Goal: Answer question/provide support

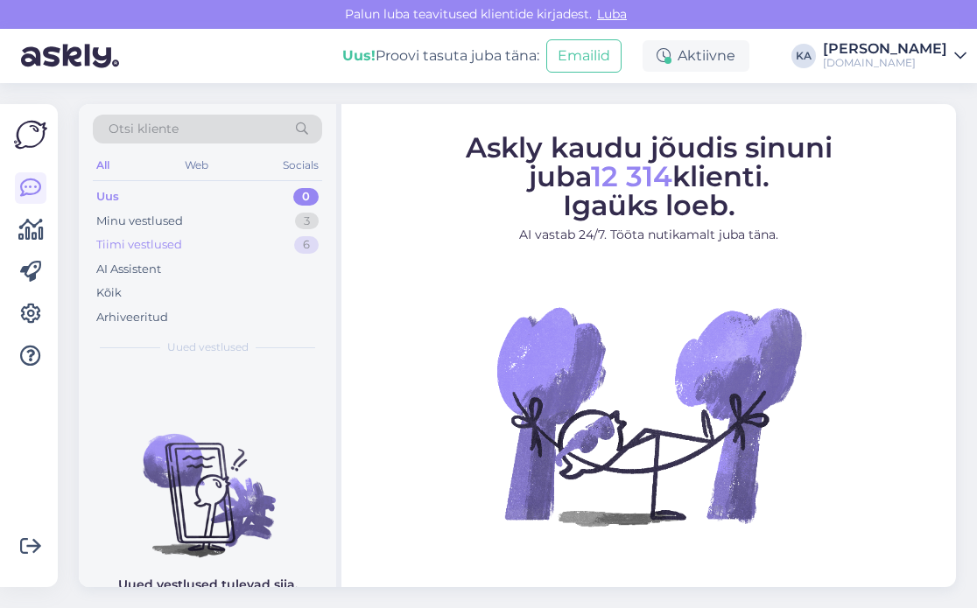
click at [183, 244] on div "Tiimi vestlused 6" at bounding box center [207, 245] width 229 height 25
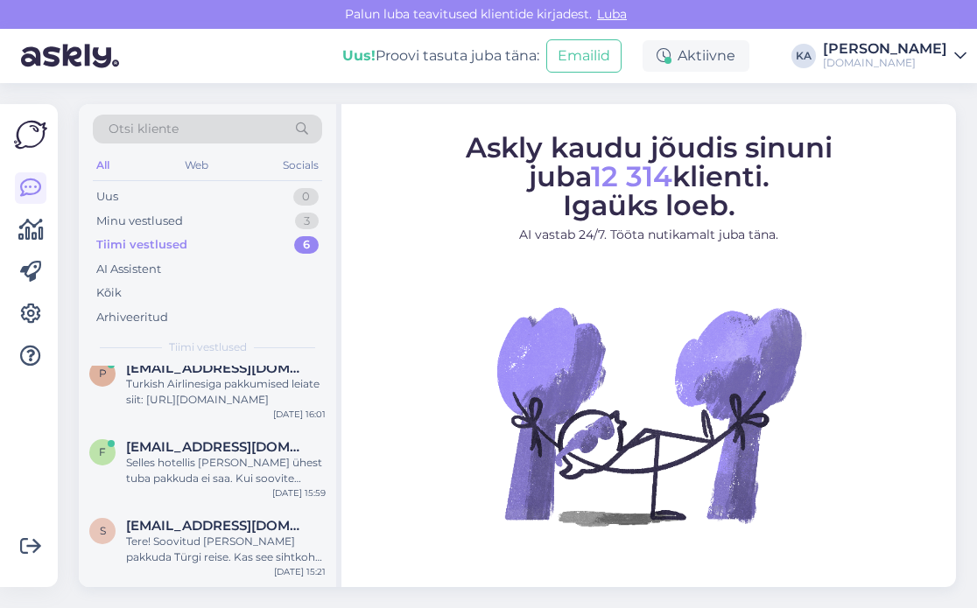
scroll to position [235, 0]
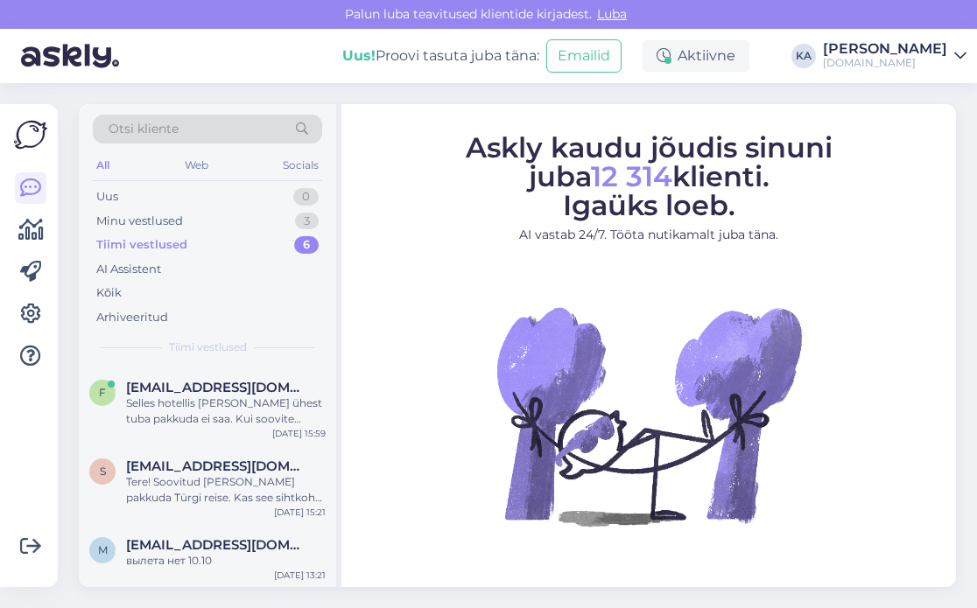
click at [273, 437] on div "f [EMAIL_ADDRESS][DOMAIN_NAME] Selles hotellis [PERSON_NAME] ühest tuba pakkuda…" at bounding box center [207, 407] width 257 height 79
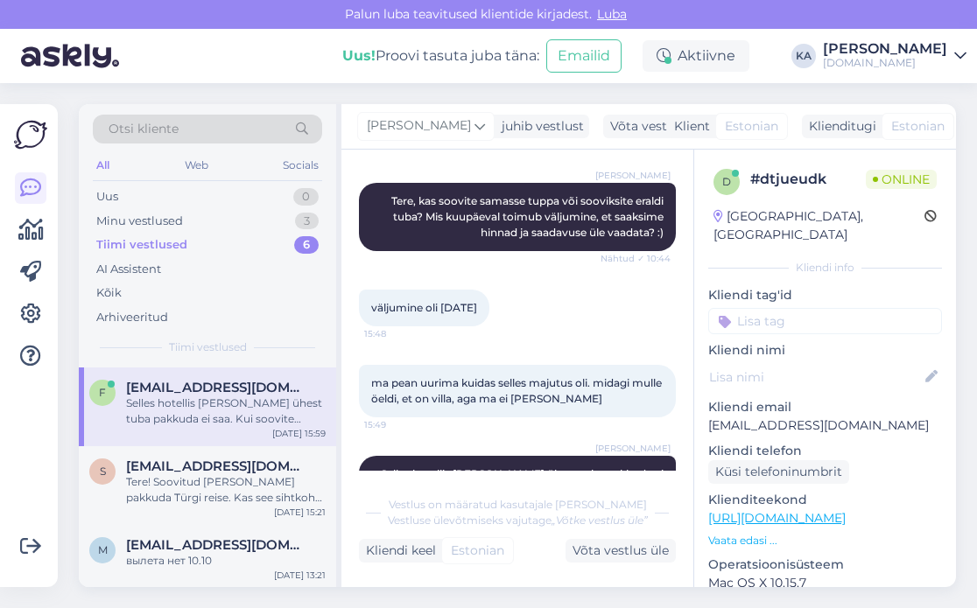
scroll to position [490, 0]
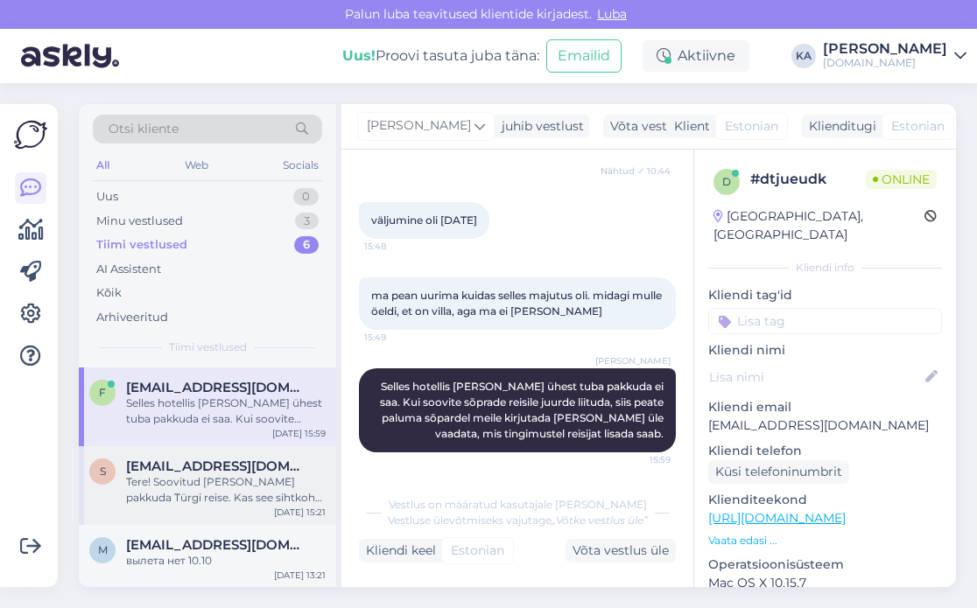
click at [228, 471] on span "[EMAIL_ADDRESS][DOMAIN_NAME]" at bounding box center [217, 467] width 182 height 16
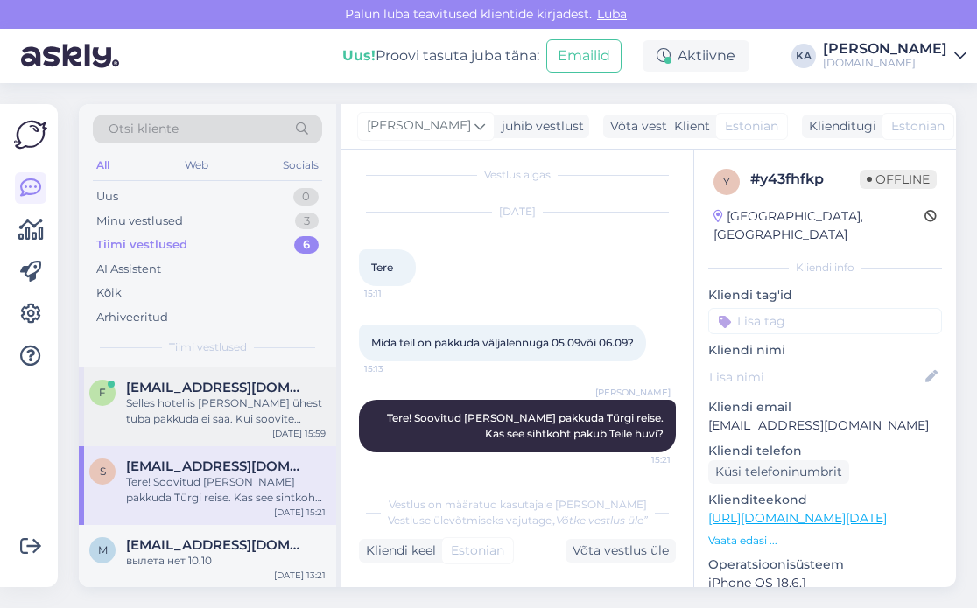
click at [161, 402] on div "Selles hotellis [PERSON_NAME] ühest tuba pakkuda ei saa. Kui soovite sõprade re…" at bounding box center [226, 412] width 200 height 32
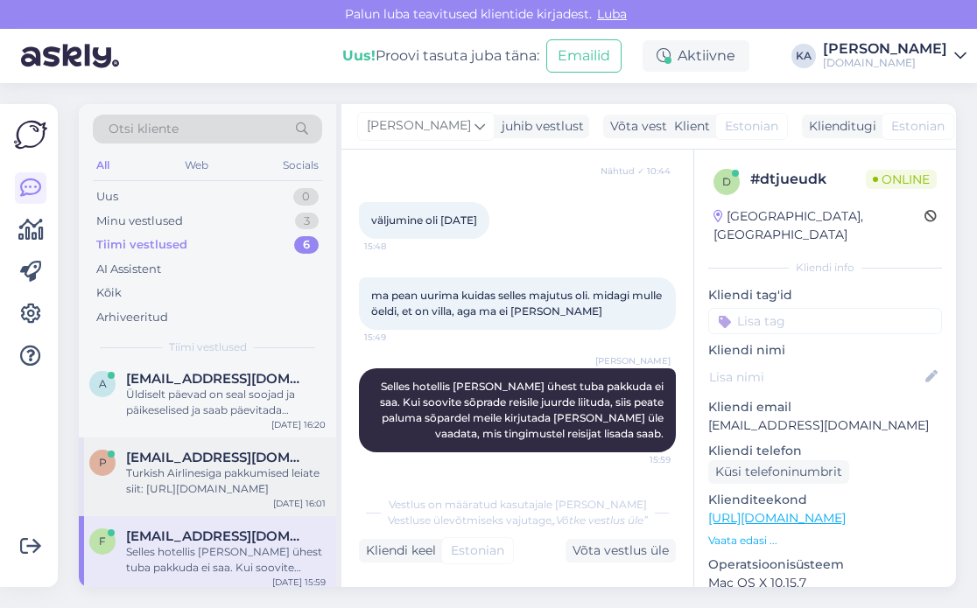
scroll to position [60, 0]
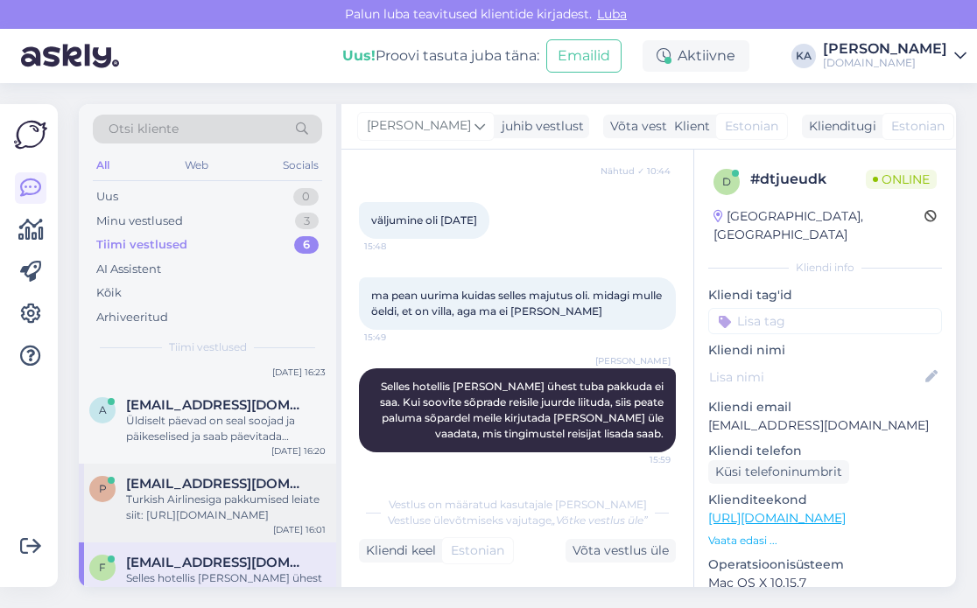
click at [201, 505] on div "Turkish Airlinesiga pakkumised leiate siit: [URL][DOMAIN_NAME]" at bounding box center [226, 508] width 200 height 32
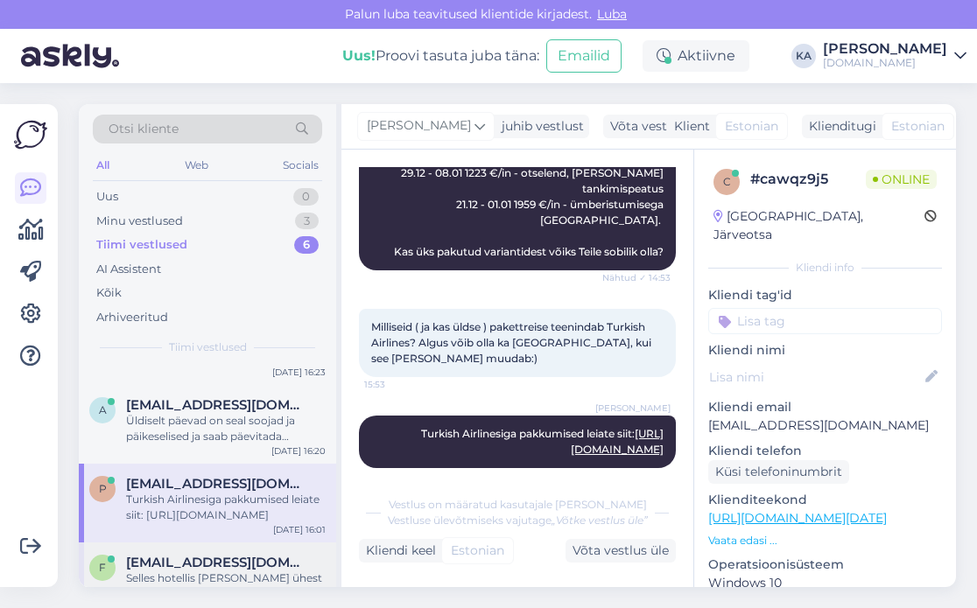
click at [179, 553] on div "f [EMAIL_ADDRESS][DOMAIN_NAME] Selles hotellis [PERSON_NAME] ühest tuba pakkuda…" at bounding box center [207, 582] width 257 height 79
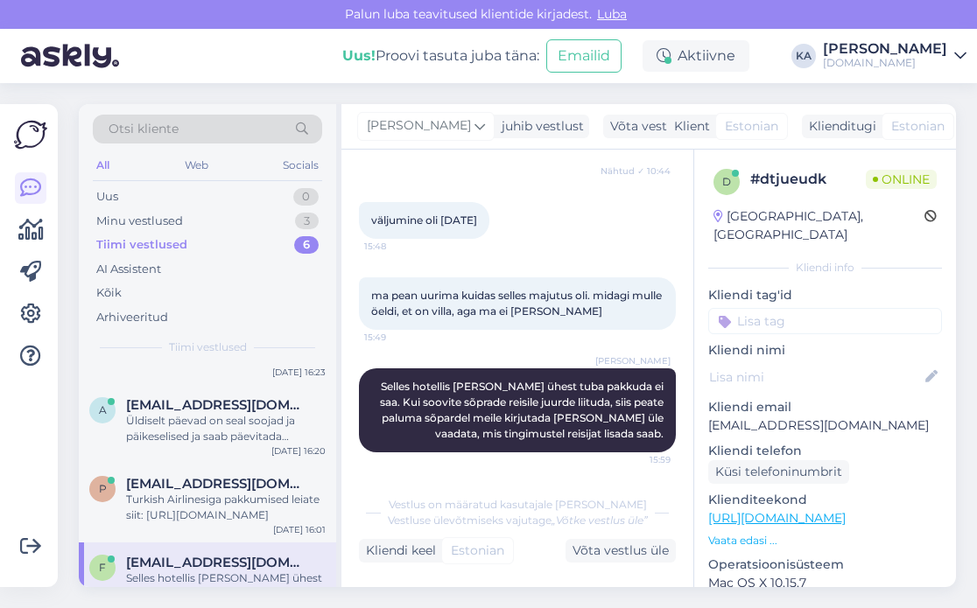
scroll to position [315, 0]
click at [190, 516] on div "Turkish Airlinesiga pakkumised leiate siit: [URL][DOMAIN_NAME]" at bounding box center [226, 508] width 200 height 32
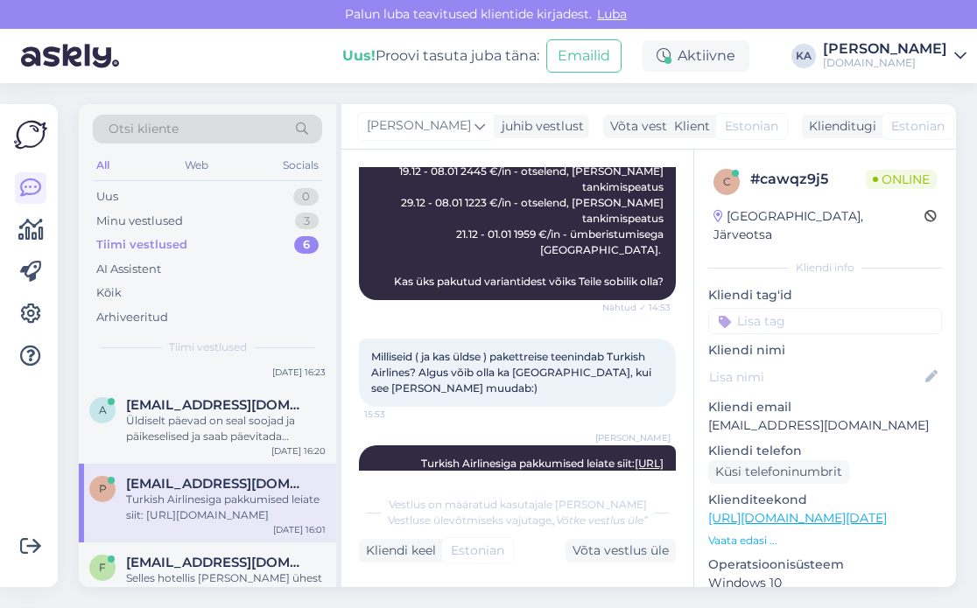
scroll to position [560, 0]
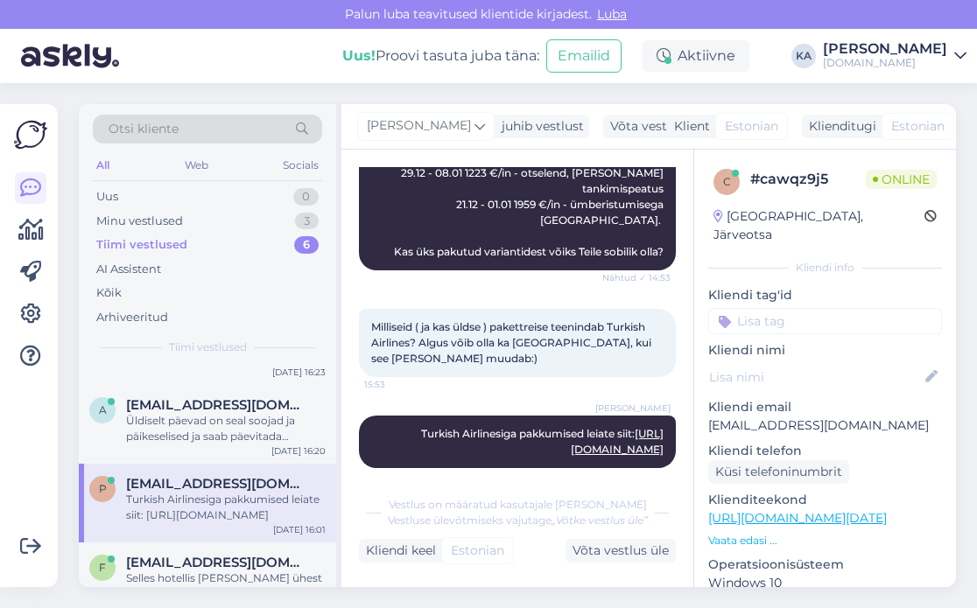
click at [574, 437] on link "[URL][DOMAIN_NAME]" at bounding box center [617, 441] width 93 height 29
click at [228, 424] on div "Üldiselt päevad on seal soojad ja päikeselised ja saab päevitada [PERSON_NAME].…" at bounding box center [226, 429] width 200 height 32
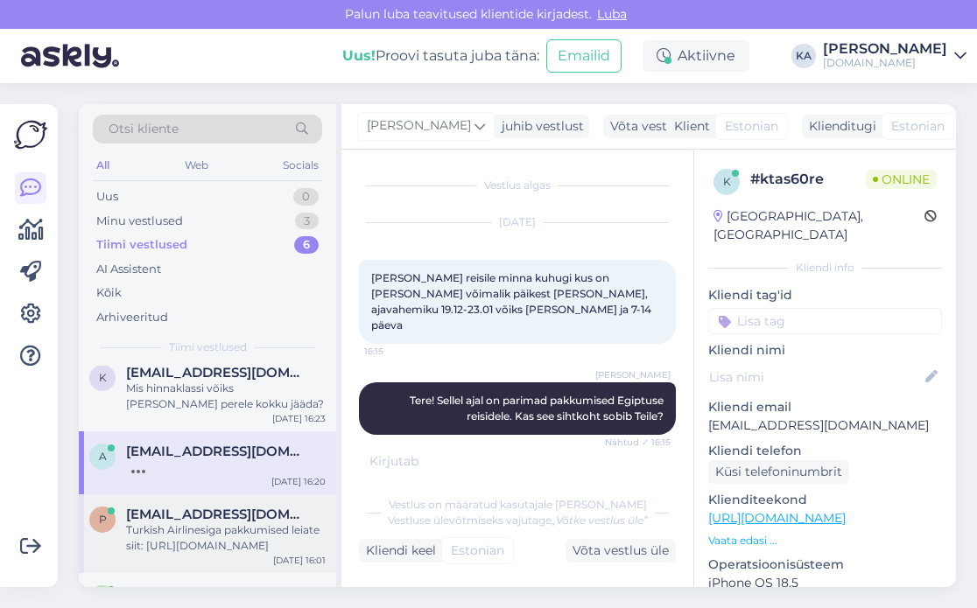
scroll to position [0, 0]
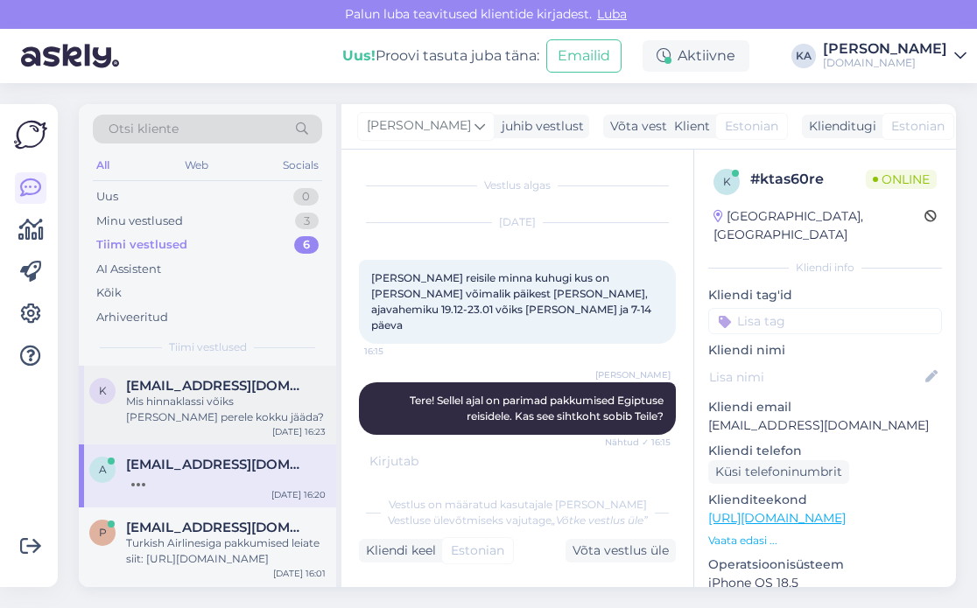
click at [204, 412] on div "Mis hinnaklassi võiks [PERSON_NAME] perele kokku jääda?" at bounding box center [226, 410] width 200 height 32
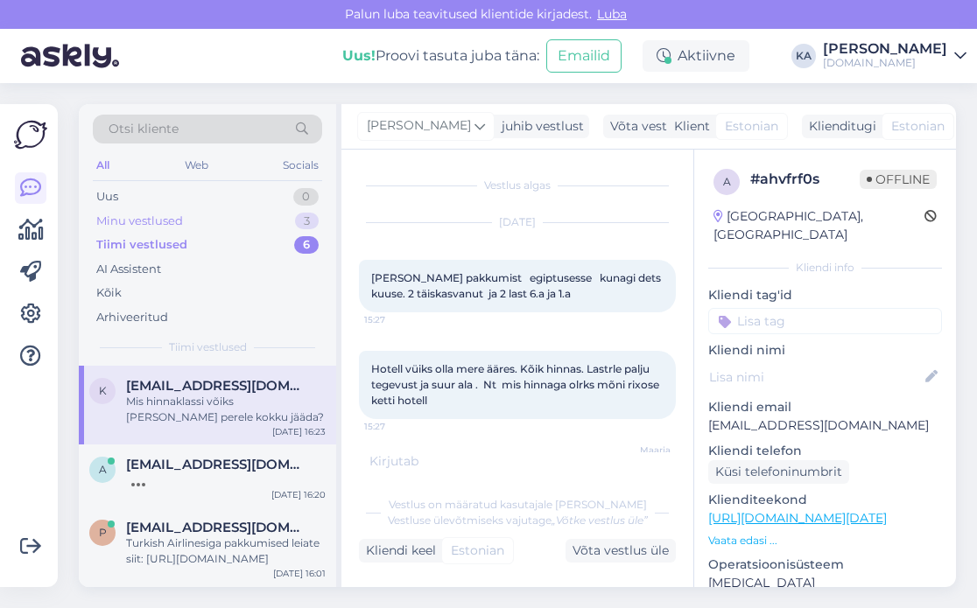
click at [165, 214] on div "Minu vestlused" at bounding box center [139, 222] width 87 height 18
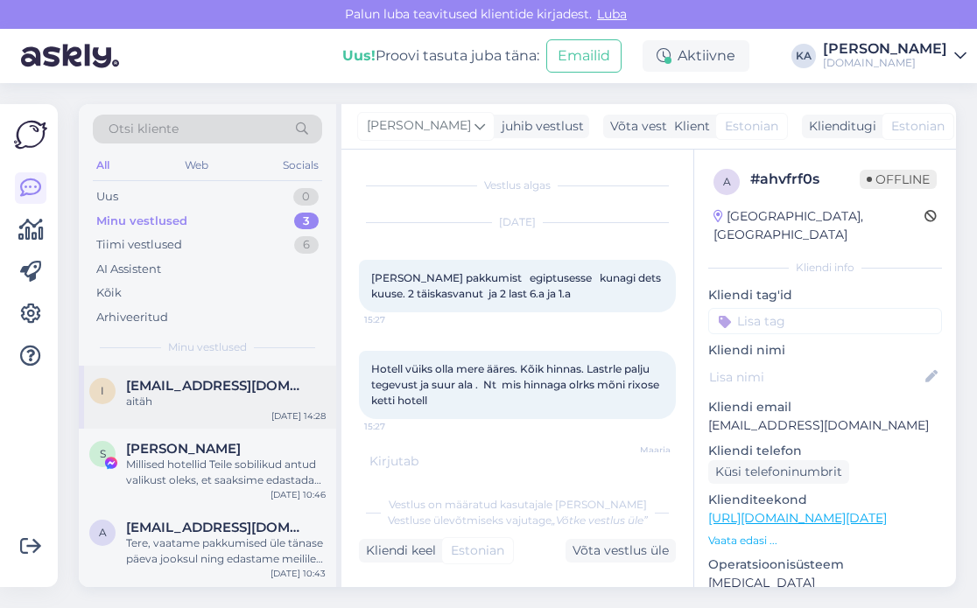
click at [214, 412] on div "i [EMAIL_ADDRESS][DOMAIN_NAME] aitäh [DATE] 14:28" at bounding box center [207, 397] width 257 height 63
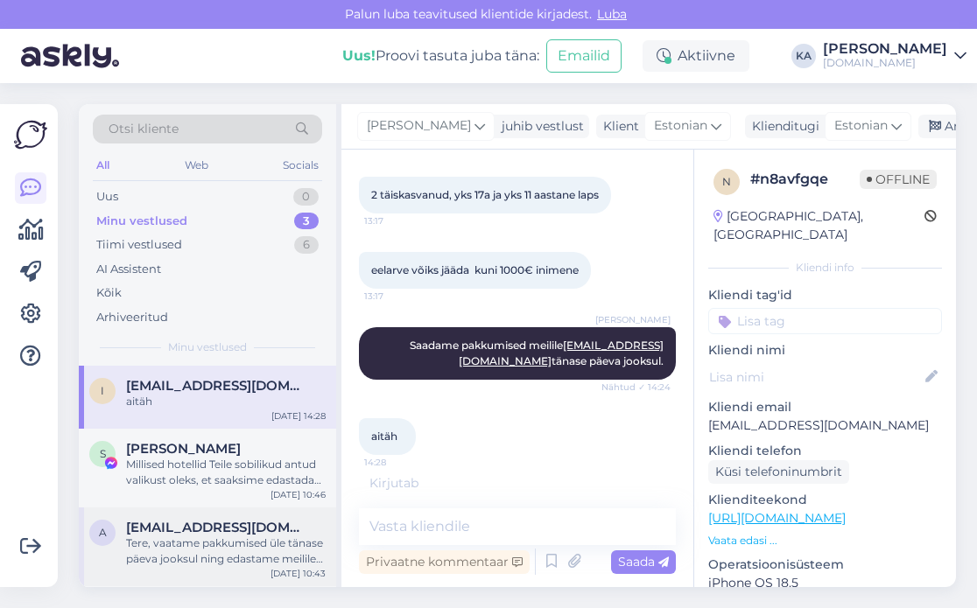
click at [228, 523] on span "[EMAIL_ADDRESS][DOMAIN_NAME]" at bounding box center [217, 528] width 182 height 16
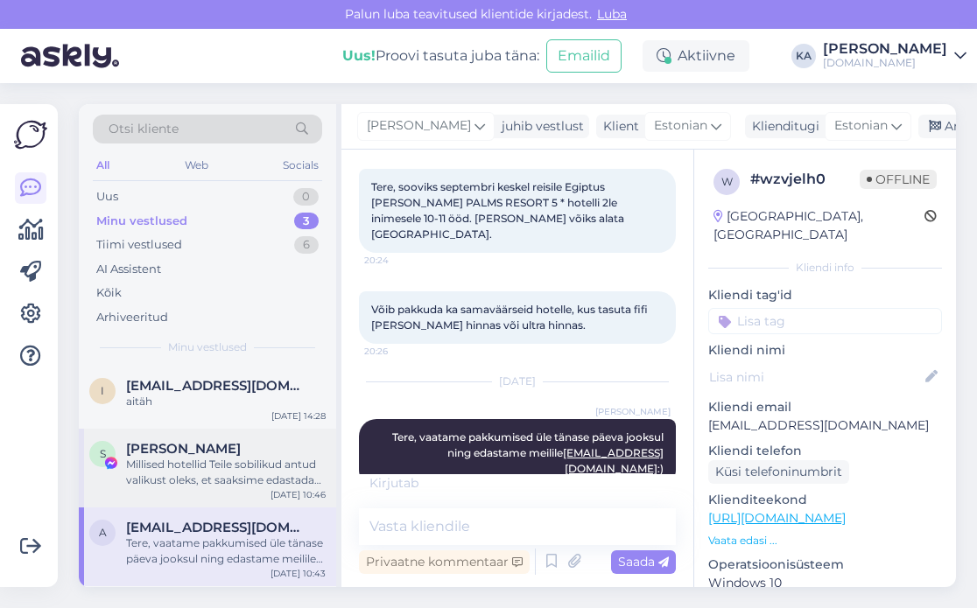
click at [249, 475] on div "Millised hotellid Teile sobilikud antud valikust oleks, et saaksime edastada hi…" at bounding box center [226, 473] width 200 height 32
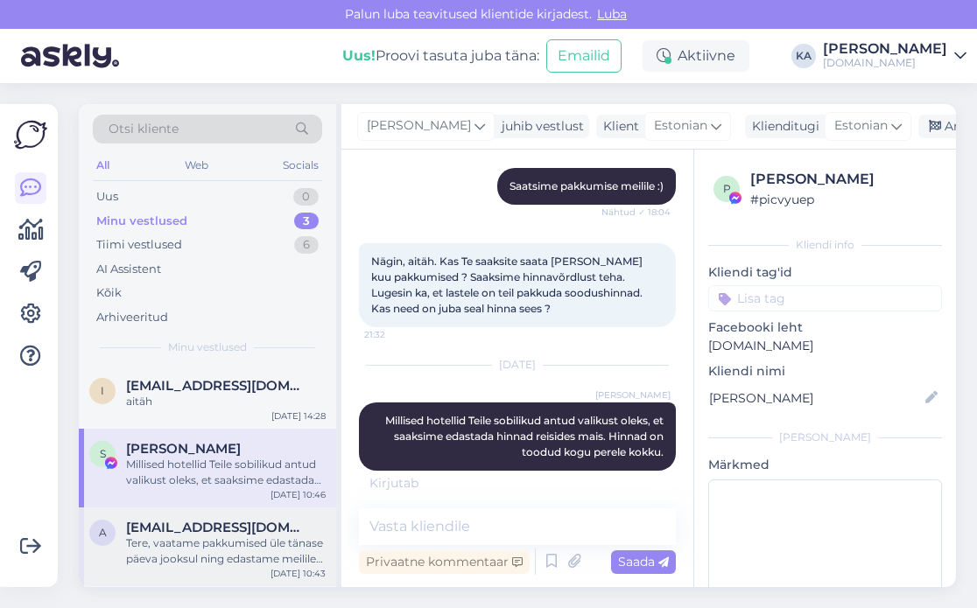
click at [218, 540] on div "Tere, vaatame pakkumised üle tänase päeva jooksul ning edastame meilile [EMAIL_…" at bounding box center [226, 552] width 200 height 32
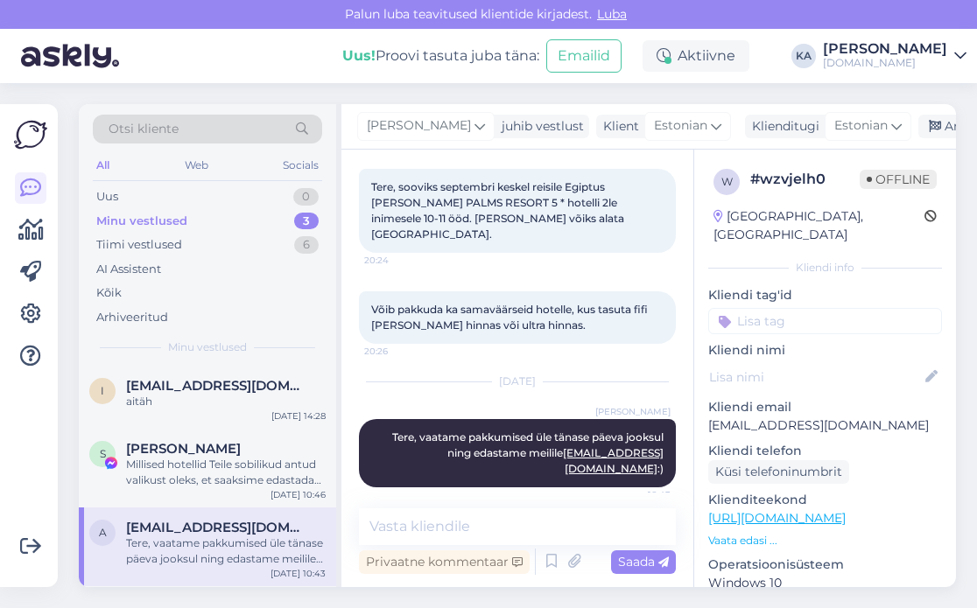
scroll to position [74, 0]
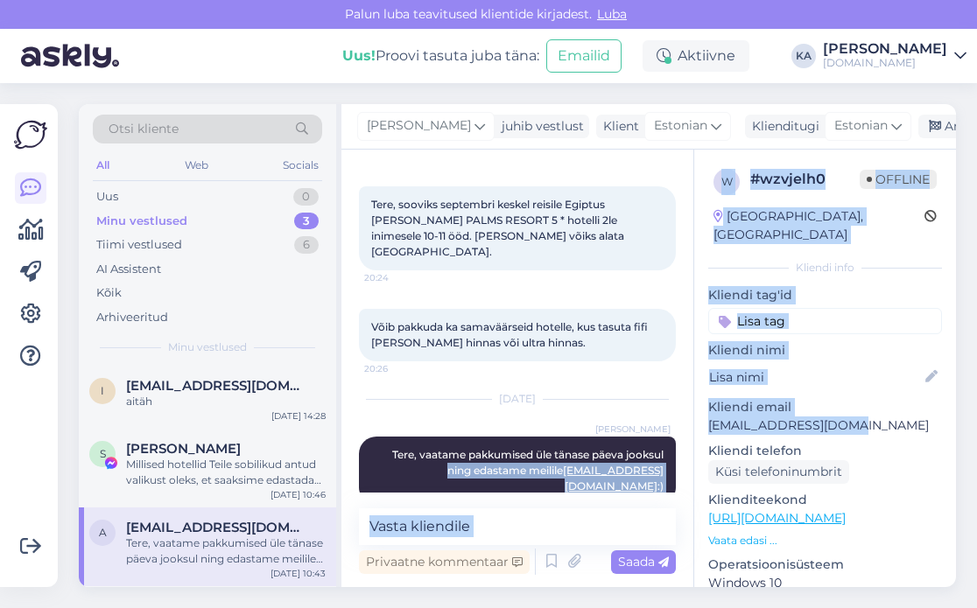
drag, startPoint x: 859, startPoint y: 409, endPoint x: 684, endPoint y: 410, distance: 175.0
click at [684, 410] on div "Vestlus algas [DATE] Tere, sooviks septembri keskel reisile Egiptus [PERSON_NAM…" at bounding box center [648, 369] width 614 height 438
click at [756, 417] on p "[EMAIL_ADDRESS][DOMAIN_NAME]" at bounding box center [825, 426] width 234 height 18
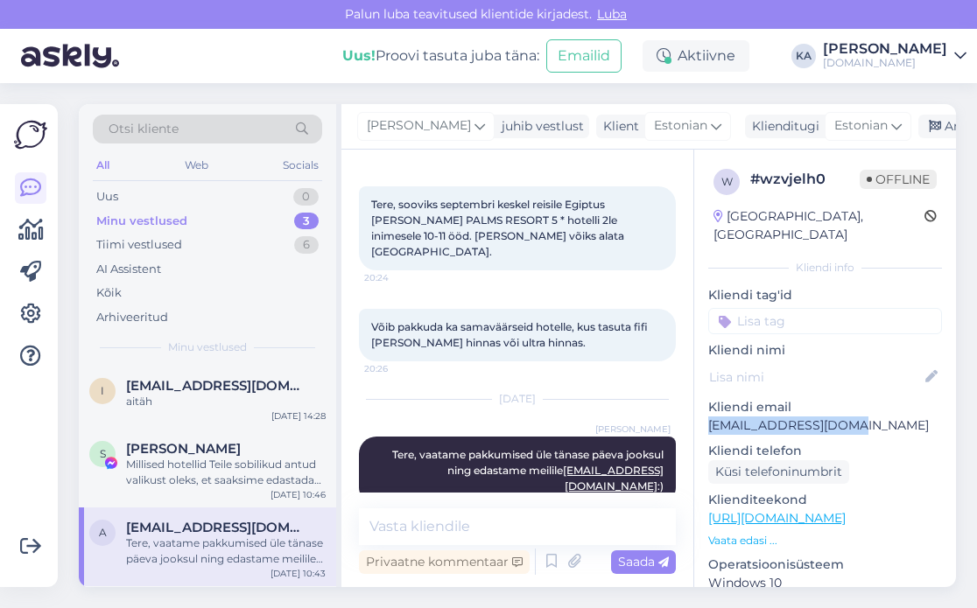
drag, startPoint x: 837, startPoint y: 405, endPoint x: 967, endPoint y: 464, distance: 143.0
click at [711, 417] on p "[EMAIL_ADDRESS][DOMAIN_NAME]" at bounding box center [825, 426] width 234 height 18
copy p "[EMAIL_ADDRESS][DOMAIN_NAME]"
click at [750, 417] on p "[EMAIL_ADDRESS][DOMAIN_NAME]" at bounding box center [825, 426] width 234 height 18
click at [526, 339] on div "Võib pakkuda ka samaväärseid hotelle, kus tasuta fifi [PERSON_NAME] hinnas või …" at bounding box center [517, 335] width 317 height 53
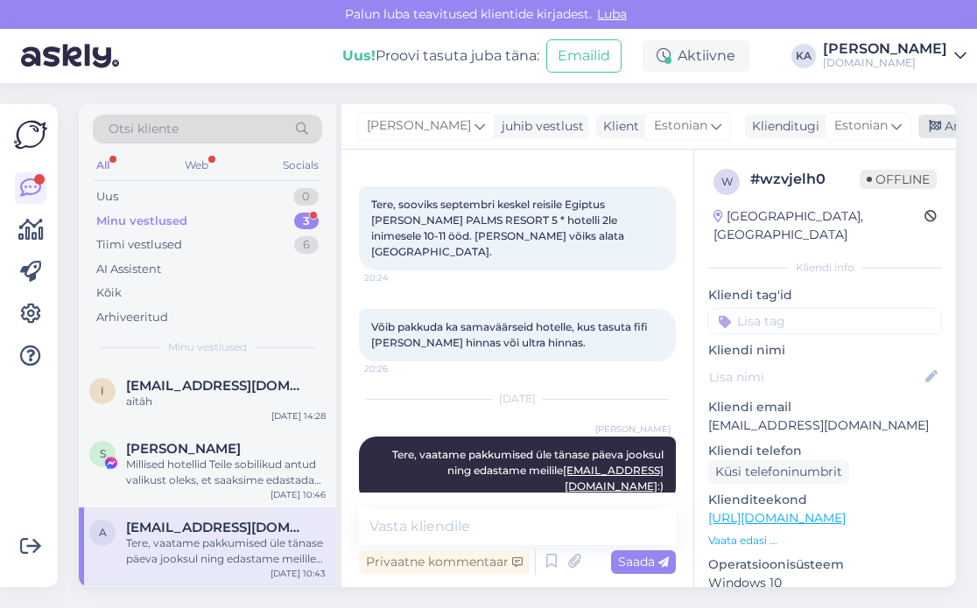
click at [935, 120] on div "Arhiveeri vestlus" at bounding box center [985, 127] width 135 height 24
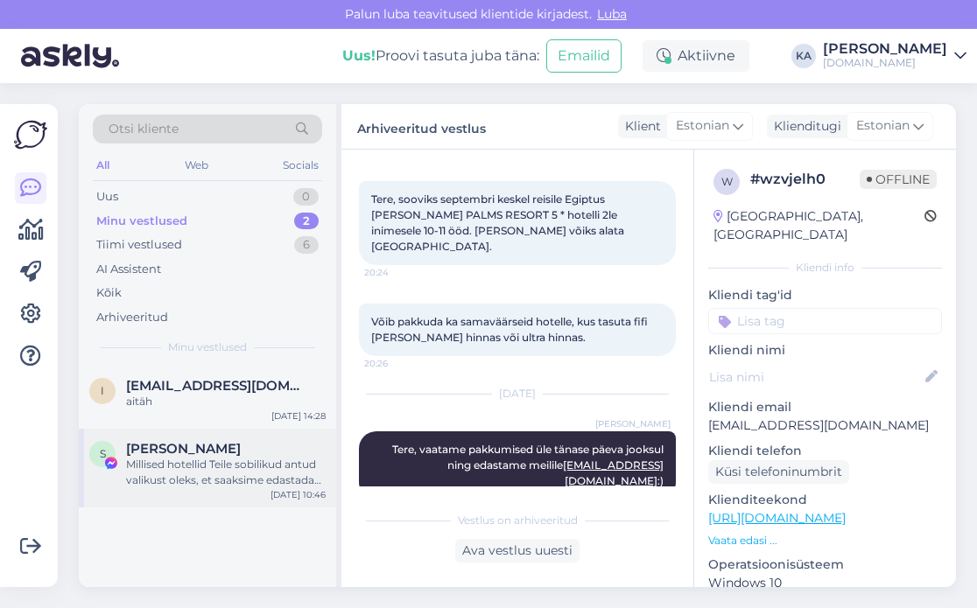
click at [182, 465] on div "Millised hotellid Teile sobilikud antud valikust oleks, et saaksime edastada hi…" at bounding box center [226, 473] width 200 height 32
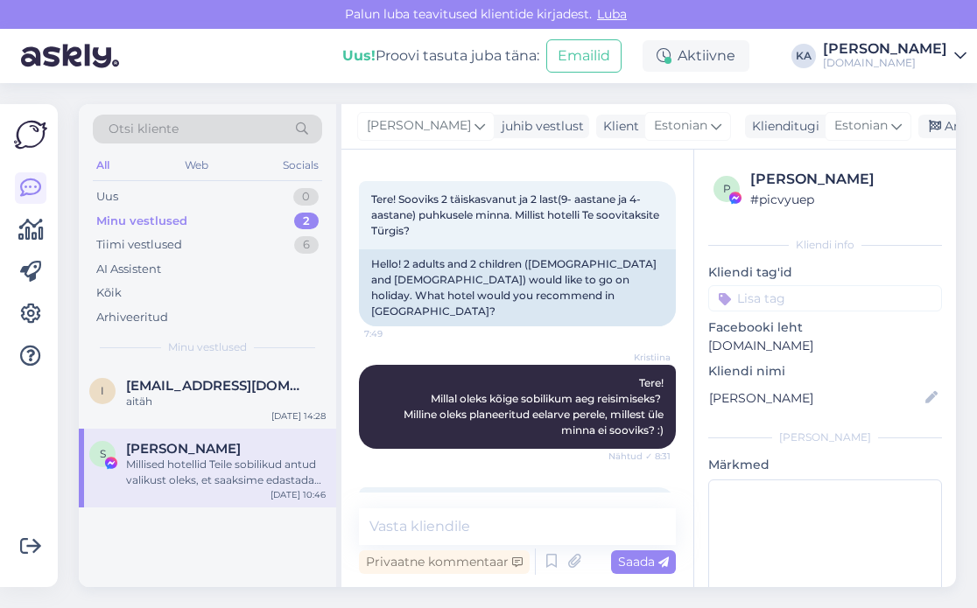
scroll to position [1622, 0]
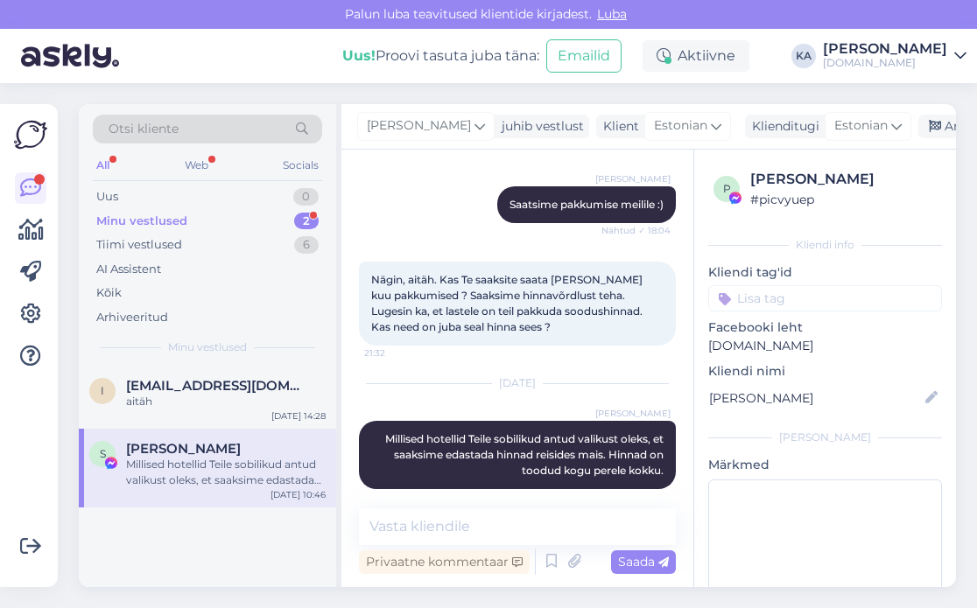
click at [165, 227] on div "Minu vestlused" at bounding box center [141, 222] width 91 height 18
click at [186, 399] on div "aitäh" at bounding box center [226, 402] width 200 height 16
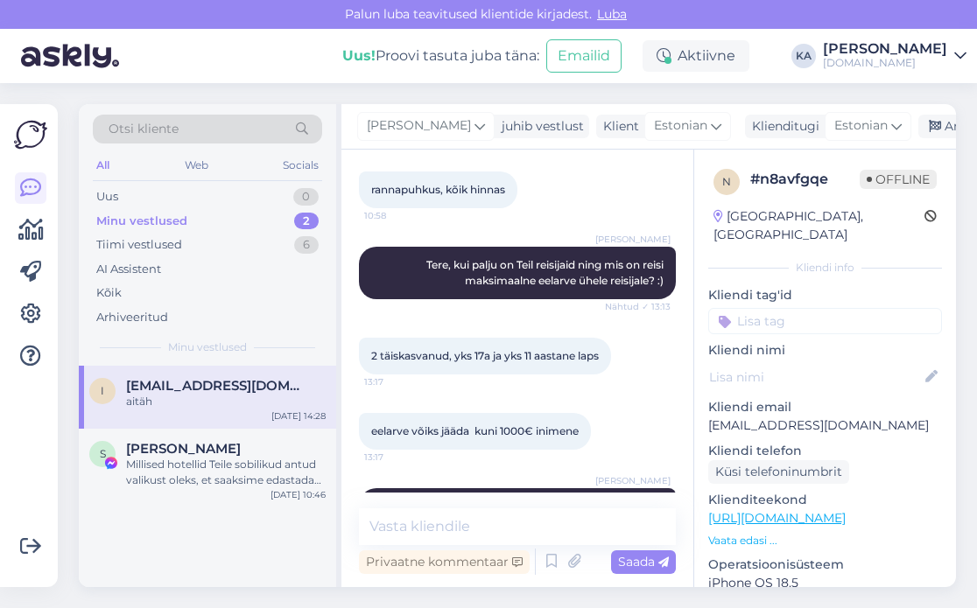
scroll to position [322, 0]
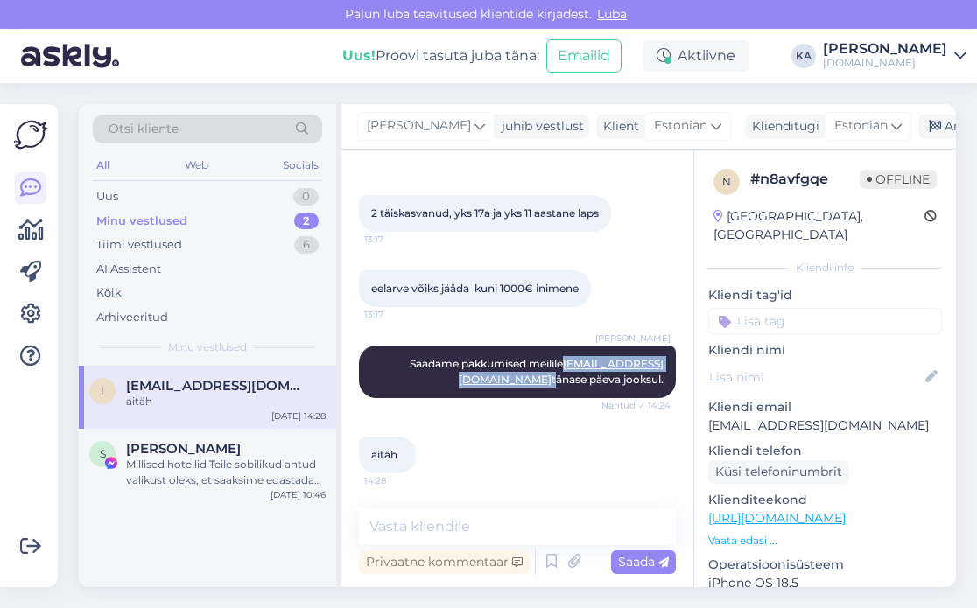
drag, startPoint x: 655, startPoint y: 364, endPoint x: 536, endPoint y: 367, distance: 118.2
click at [536, 367] on div "[PERSON_NAME] pakkumised meilile [EMAIL_ADDRESS][DOMAIN_NAME] tänase päeva jook…" at bounding box center [517, 372] width 317 height 53
copy span "[EMAIL_ADDRESS][DOMAIN_NAME]"
click at [785, 398] on p "Kliendi email" at bounding box center [825, 407] width 234 height 18
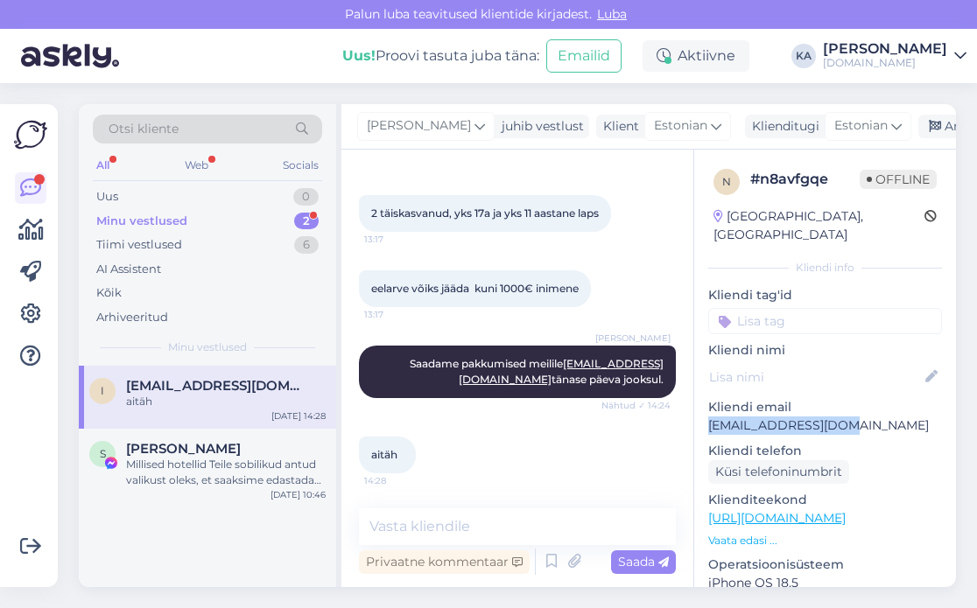
drag, startPoint x: 847, startPoint y: 405, endPoint x: 709, endPoint y: 412, distance: 138.4
click at [706, 413] on div "n # n8avfgqe Offline [GEOGRAPHIC_DATA], [GEOGRAPHIC_DATA] info Kliendi tag'id K…" at bounding box center [825, 519] width 262 height 738
copy p "[EMAIL_ADDRESS][DOMAIN_NAME]"
click at [862, 398] on p "Kliendi email" at bounding box center [825, 407] width 234 height 18
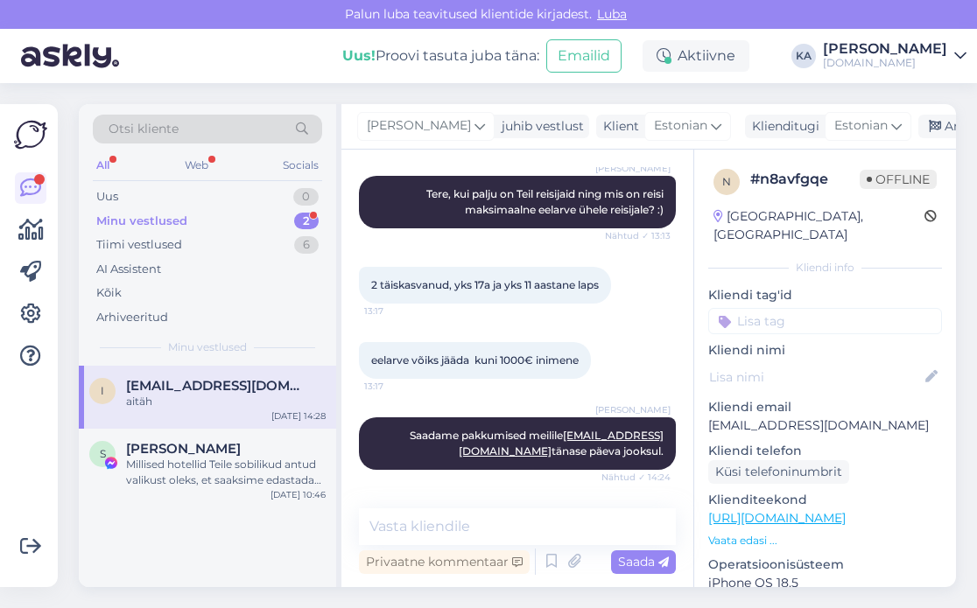
scroll to position [0, 0]
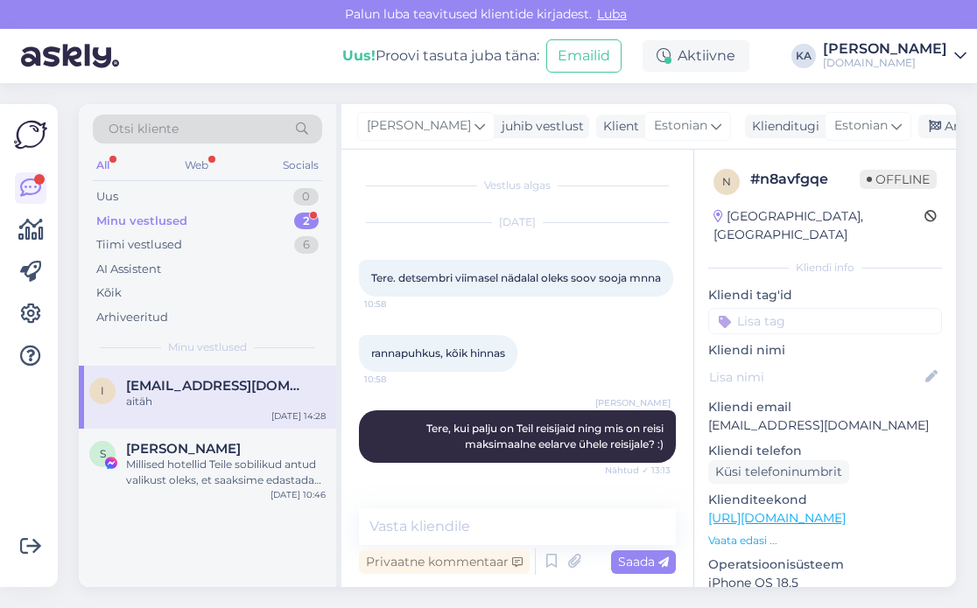
click at [169, 388] on span "[EMAIL_ADDRESS][DOMAIN_NAME]" at bounding box center [217, 386] width 182 height 16
click at [928, 127] on icon at bounding box center [934, 127] width 12 height 12
